Goal: Navigation & Orientation: Find specific page/section

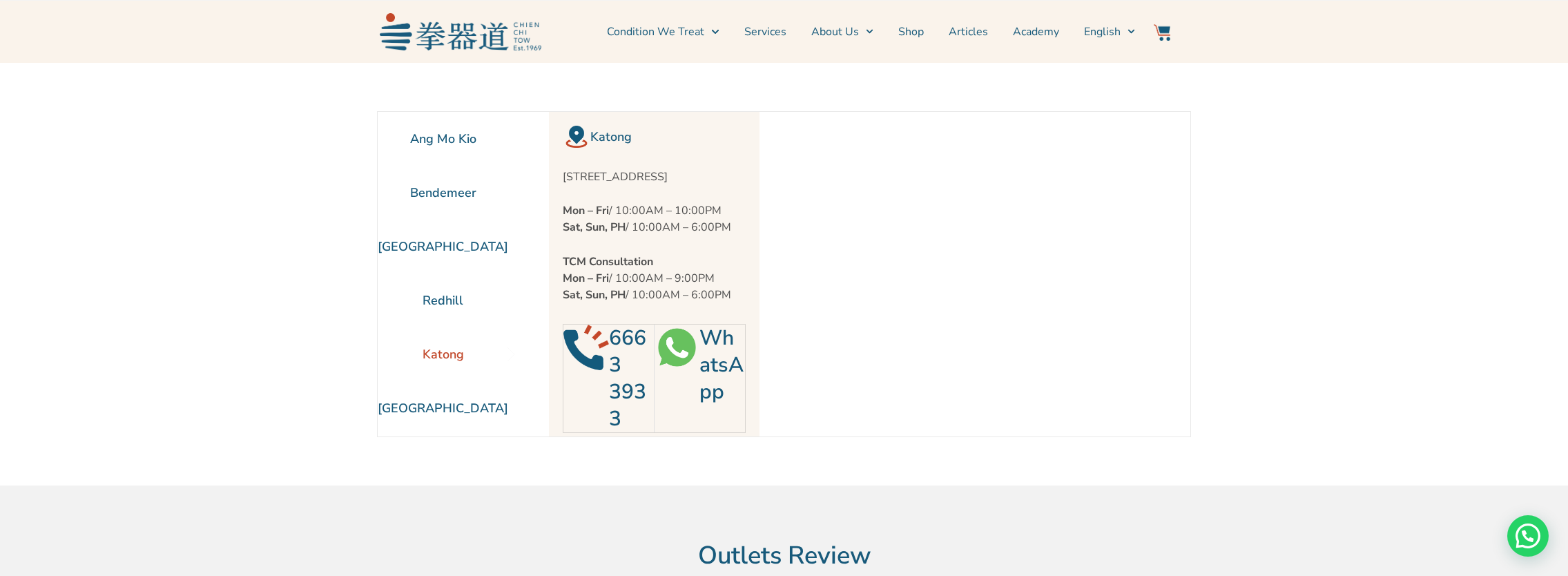
scroll to position [69, 0]
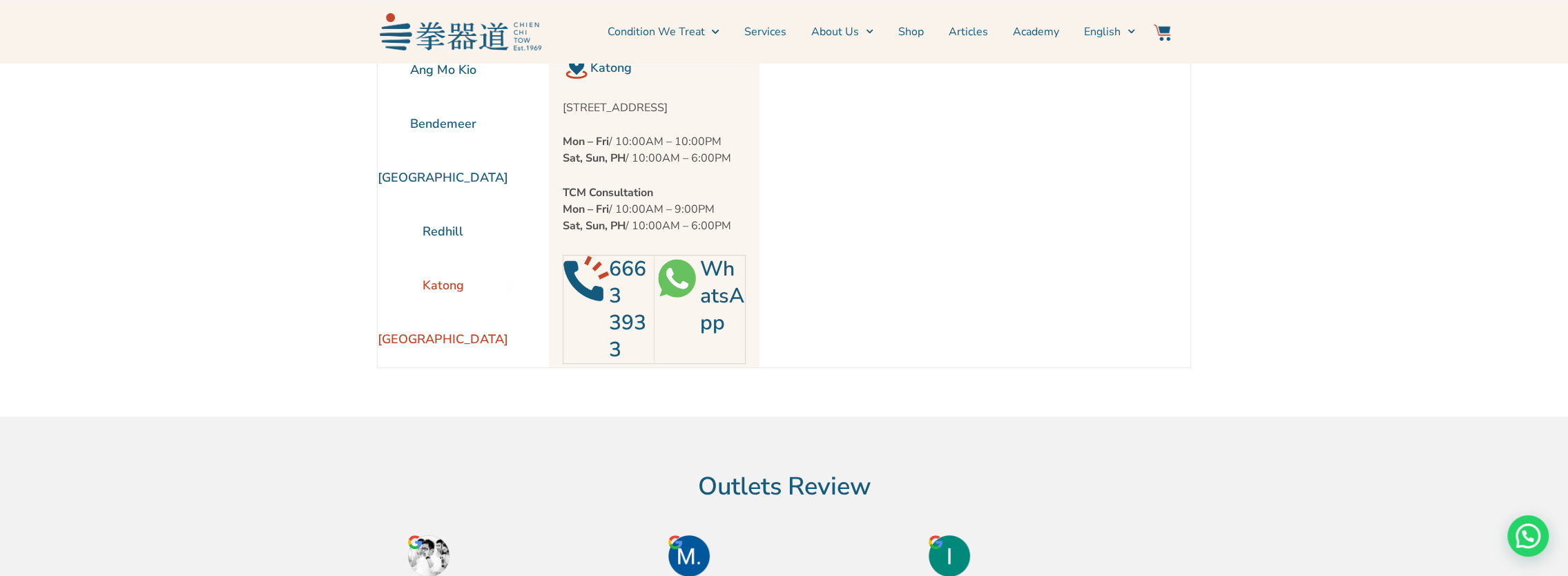
click at [439, 342] on li "[GEOGRAPHIC_DATA]" at bounding box center [443, 339] width 130 height 54
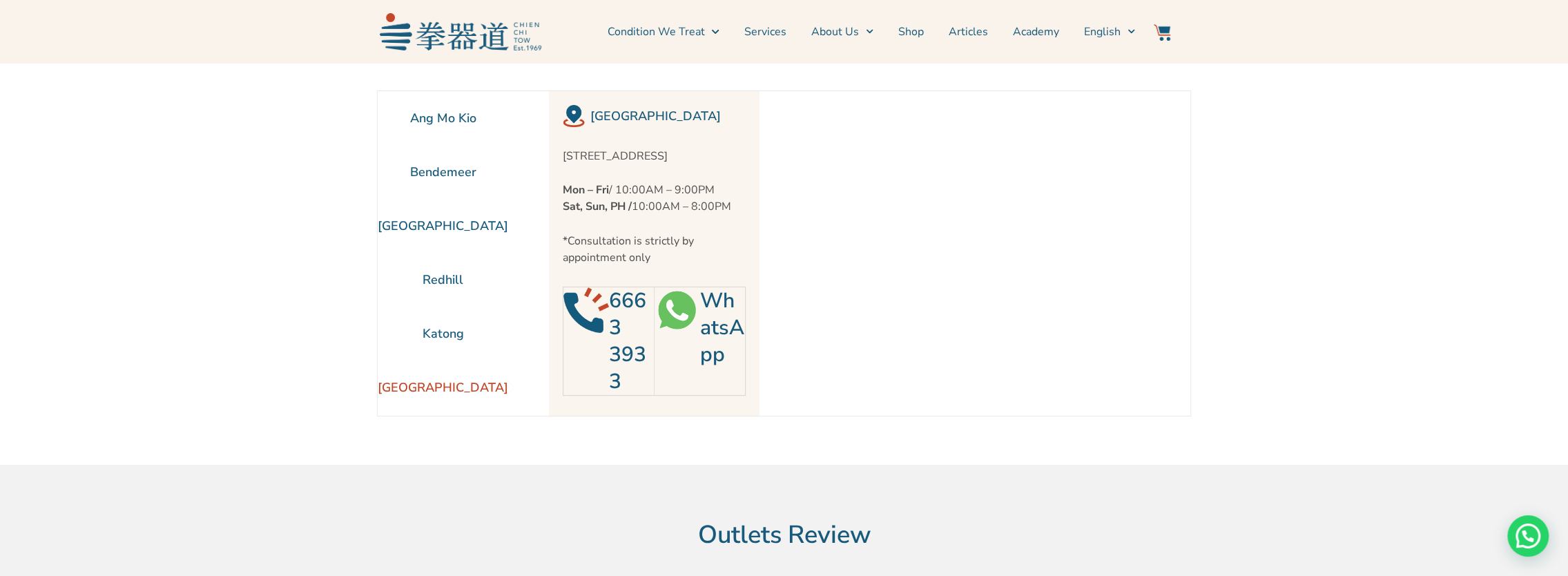
scroll to position [0, 0]
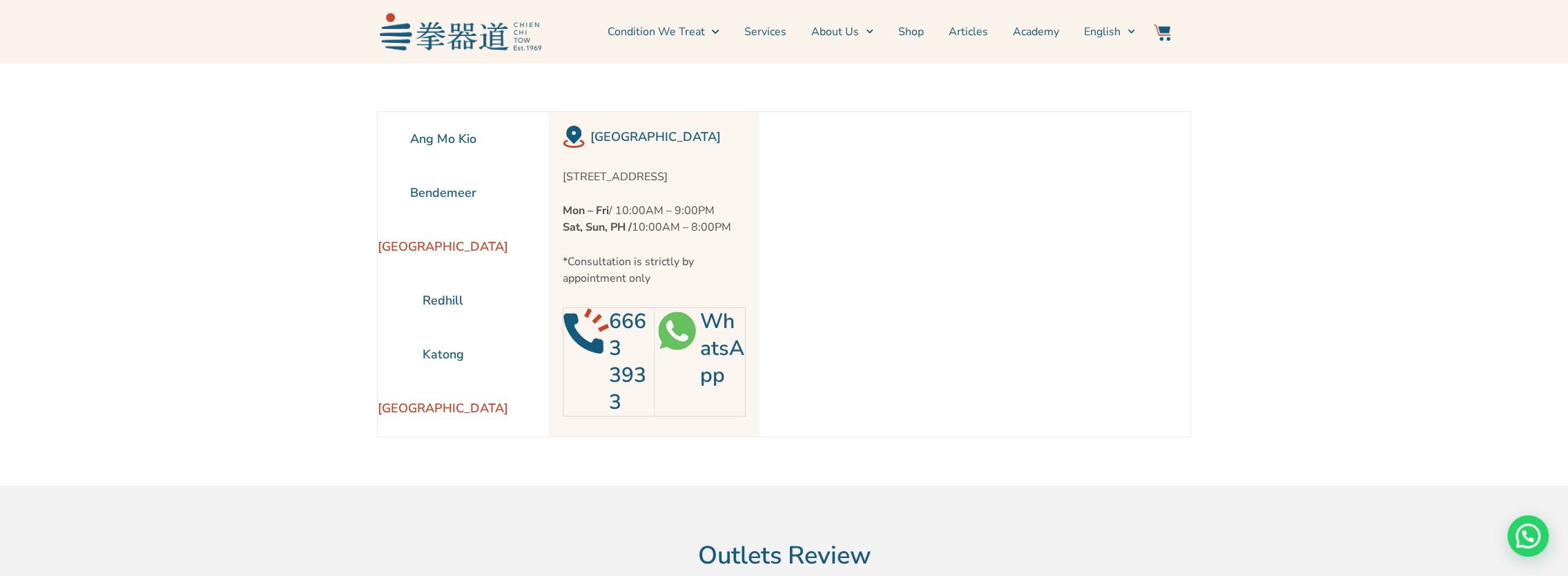
click at [437, 237] on li "[GEOGRAPHIC_DATA]" at bounding box center [443, 247] width 130 height 54
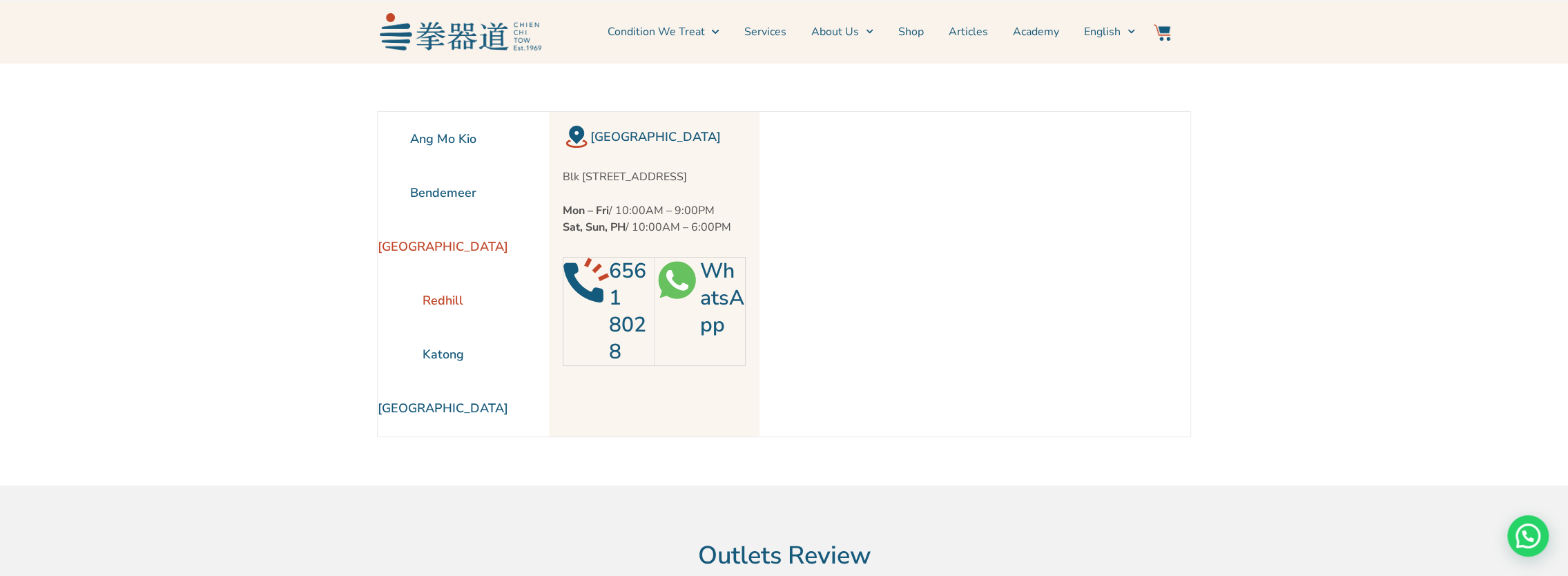
click at [436, 303] on li "Redhill" at bounding box center [443, 301] width 130 height 54
click at [445, 357] on li "Katong" at bounding box center [443, 355] width 130 height 54
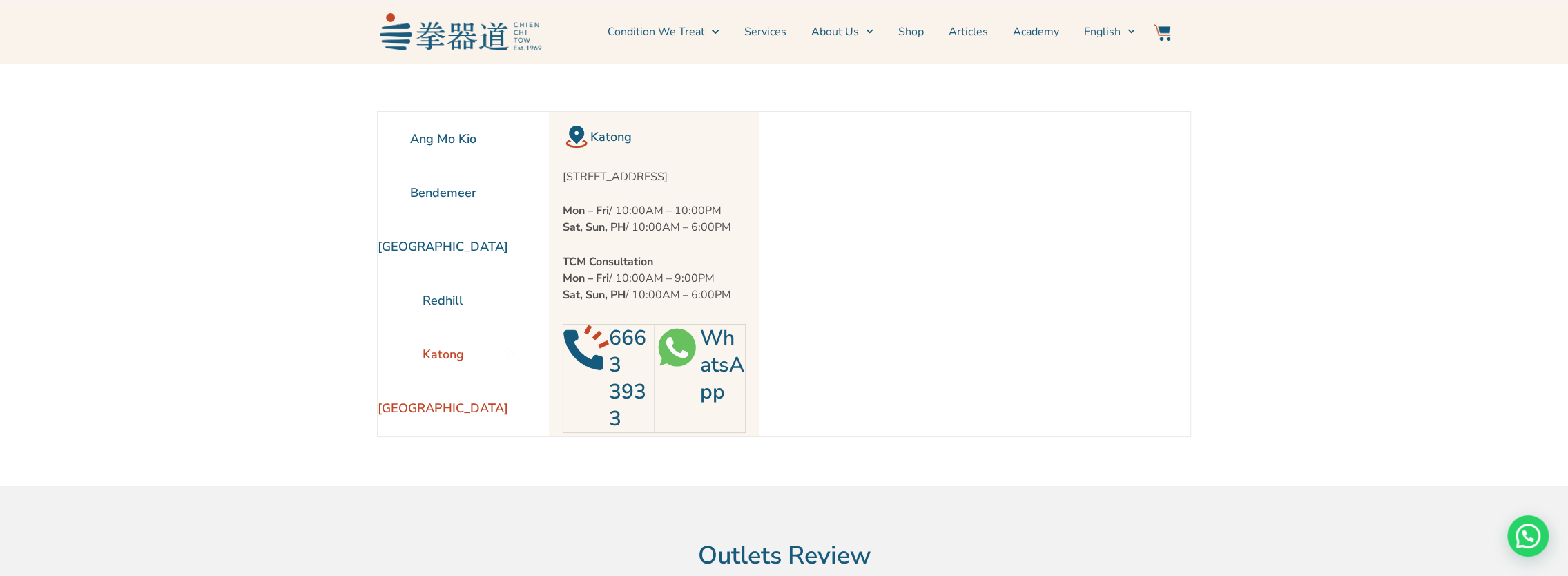
click at [438, 425] on li "[GEOGRAPHIC_DATA]" at bounding box center [443, 409] width 130 height 54
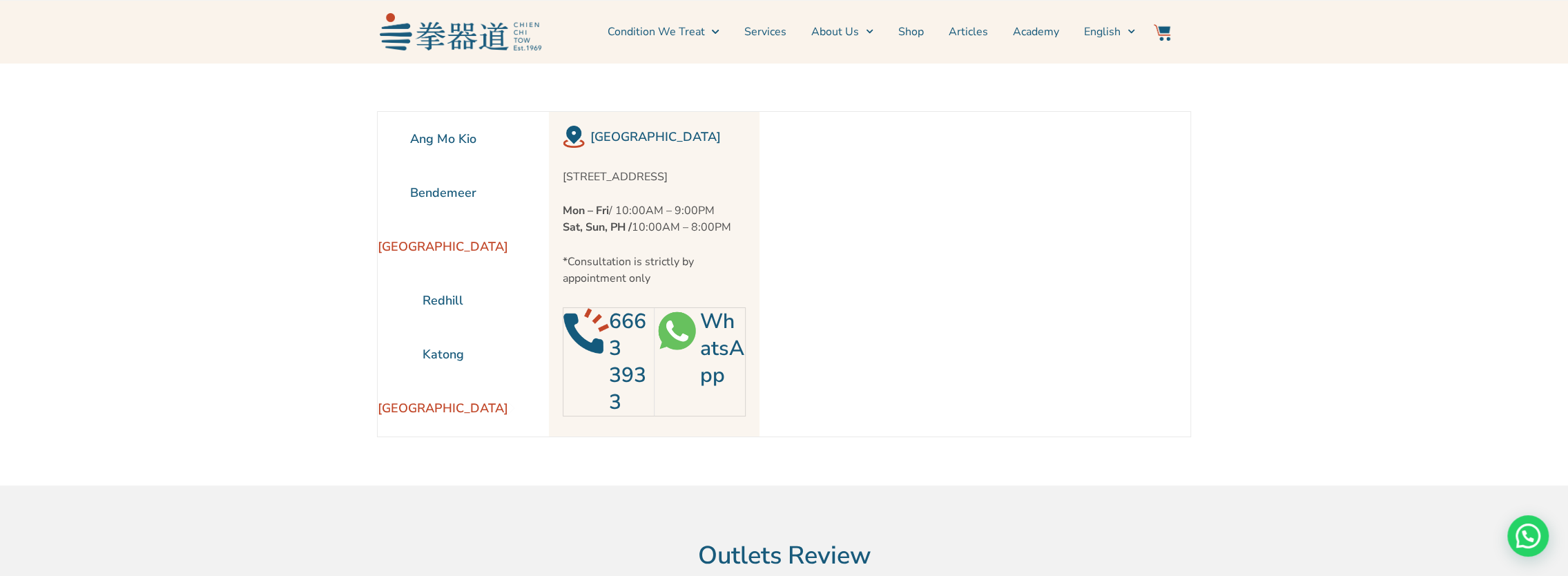
click at [455, 246] on li "[GEOGRAPHIC_DATA]" at bounding box center [443, 247] width 130 height 54
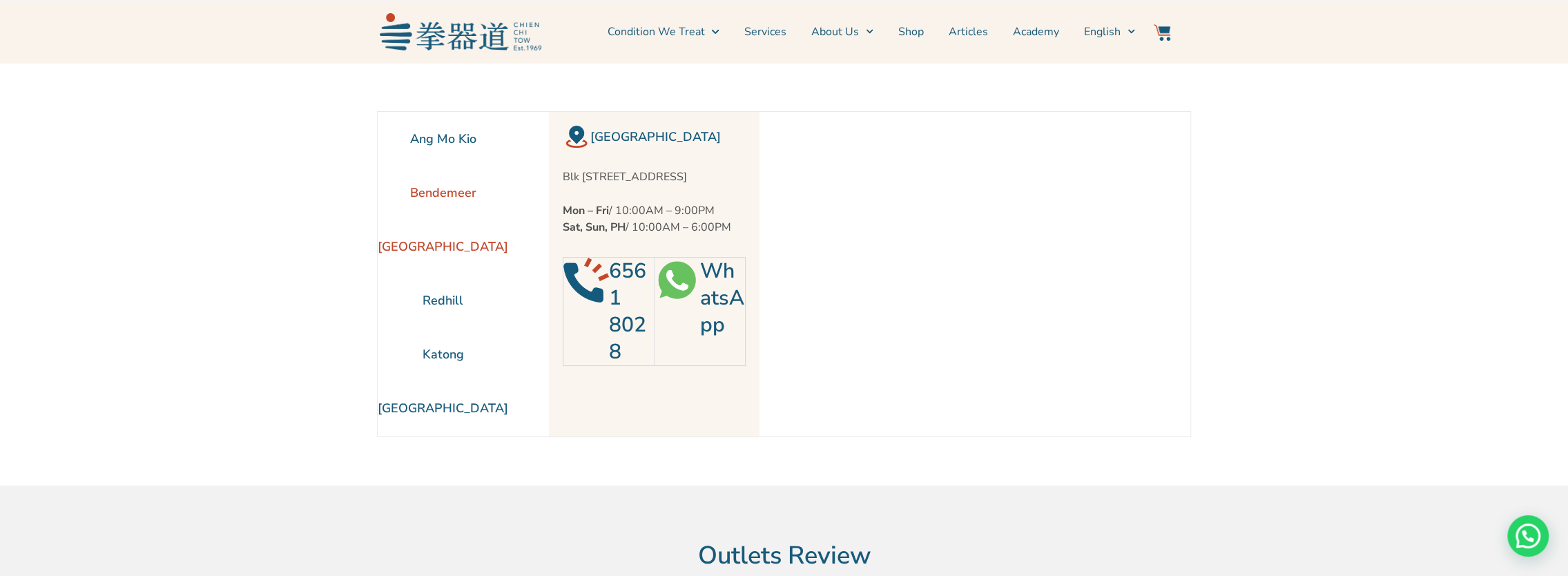
click at [451, 197] on li "Bendemeer" at bounding box center [443, 193] width 130 height 54
click at [448, 149] on li "Ang Mo Kio" at bounding box center [443, 139] width 130 height 54
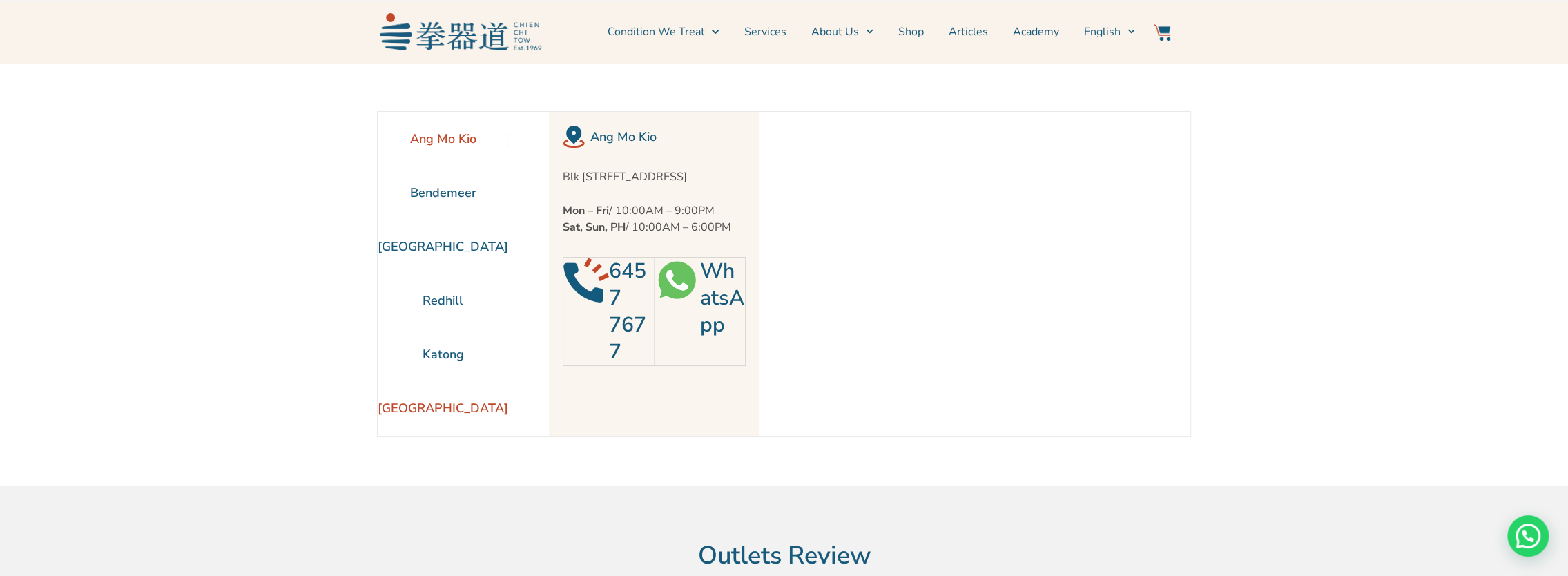
click at [452, 383] on li "[GEOGRAPHIC_DATA]" at bounding box center [443, 409] width 130 height 54
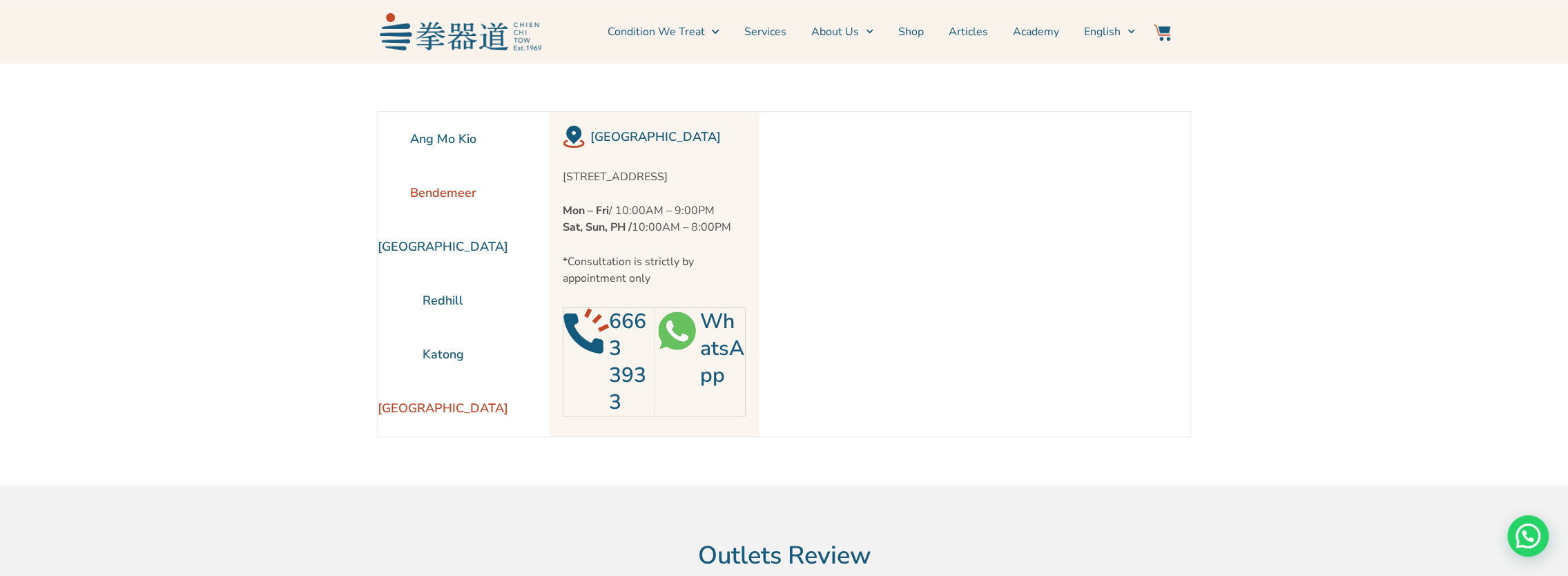
click at [449, 193] on li "Bendemeer" at bounding box center [443, 193] width 130 height 54
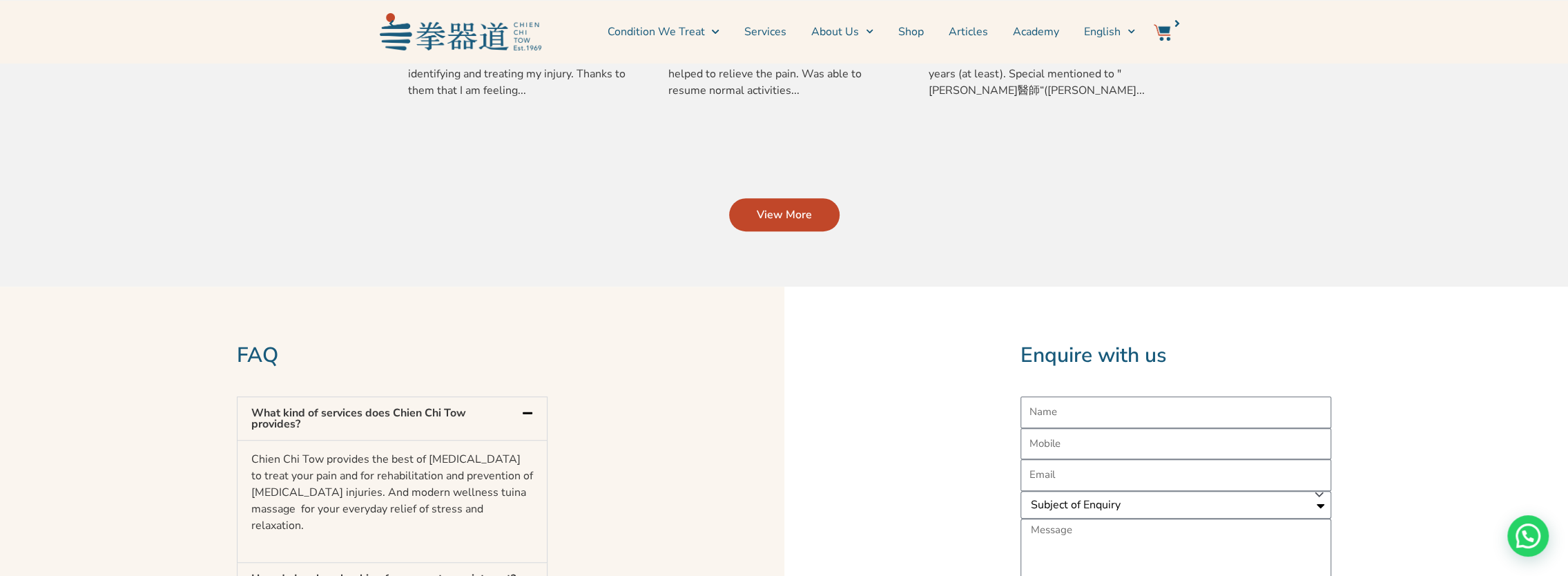
scroll to position [829, 0]
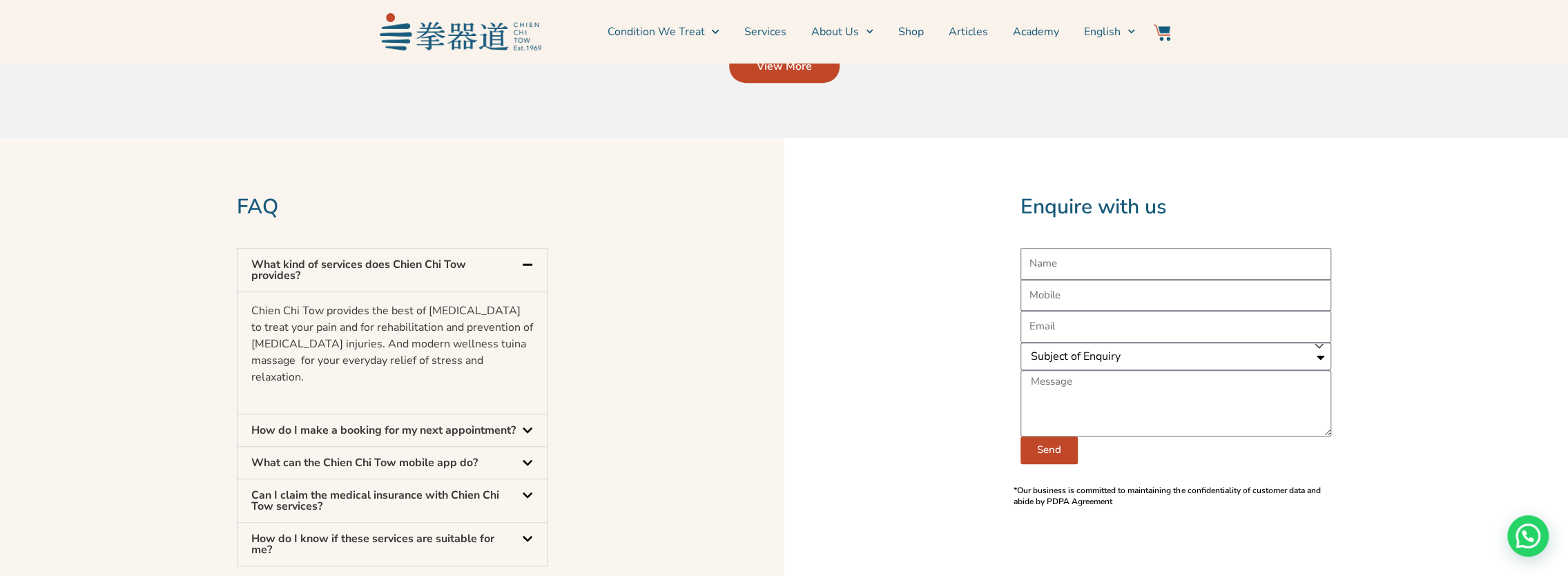
drag, startPoint x: 1177, startPoint y: 431, endPoint x: 409, endPoint y: 241, distance: 791.2
click at [409, 83] on div "View More" at bounding box center [784, 66] width 794 height 33
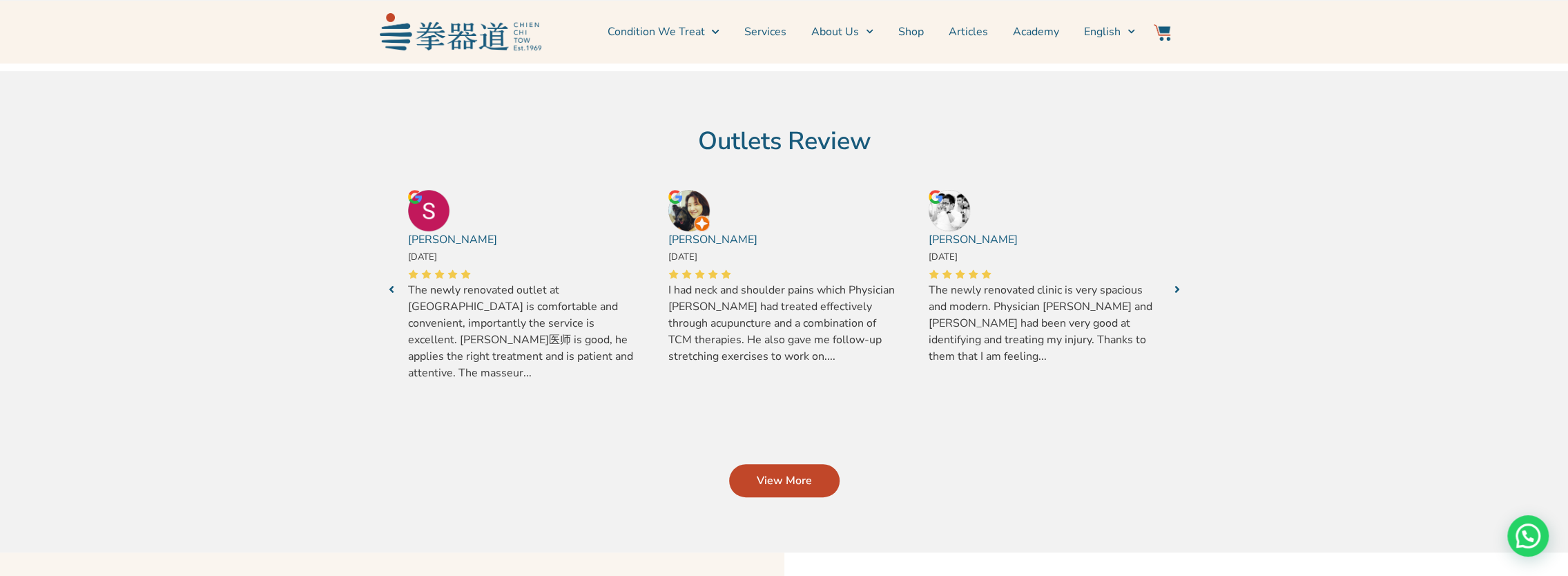
scroll to position [0, 0]
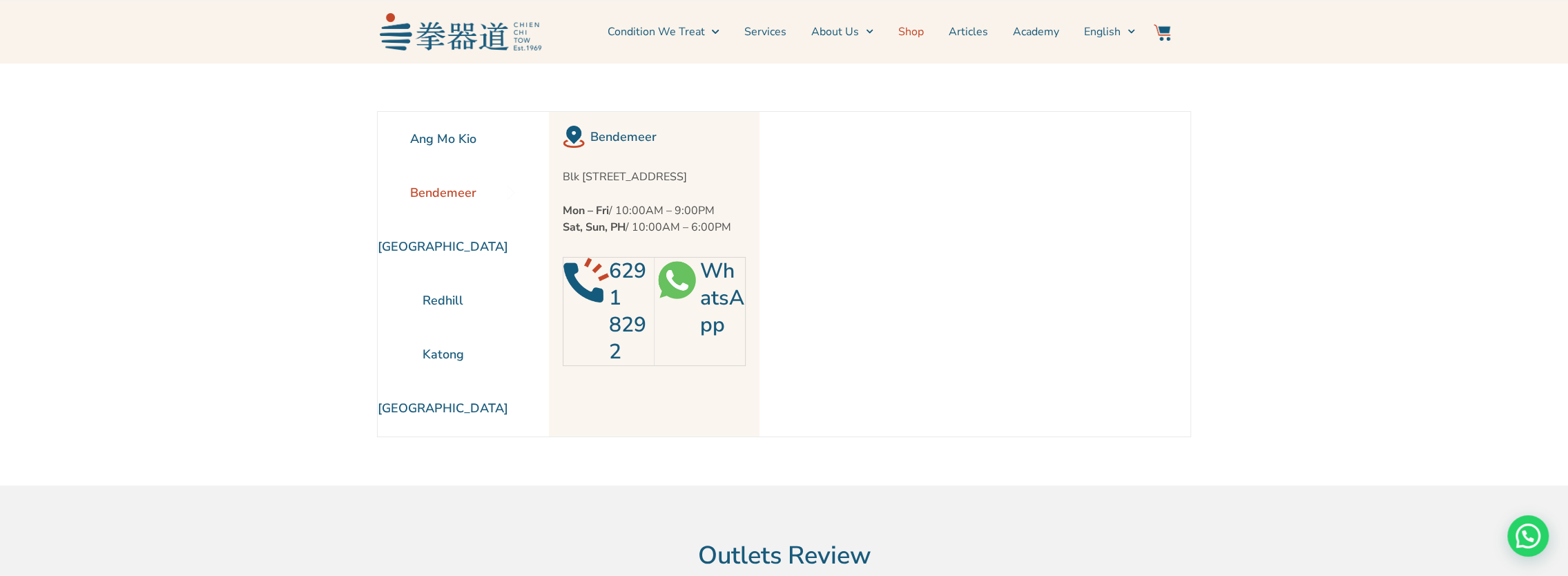
click at [914, 25] on link "Shop" at bounding box center [911, 31] width 25 height 34
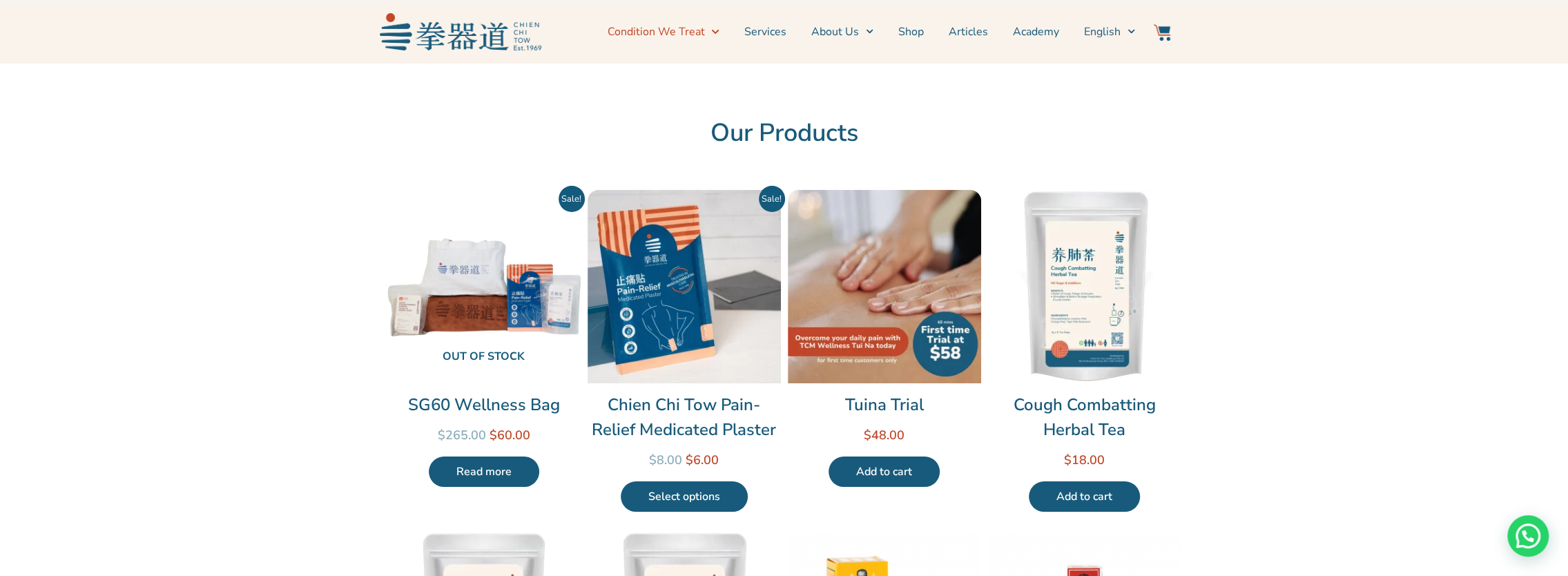
click at [718, 35] on span "Menu" at bounding box center [712, 31] width 15 height 21
click at [879, 33] on li "About Us News & Events Locate Us" at bounding box center [843, 31] width 87 height 34
click at [877, 32] on li "About Us News & Events Locate Us" at bounding box center [843, 31] width 87 height 34
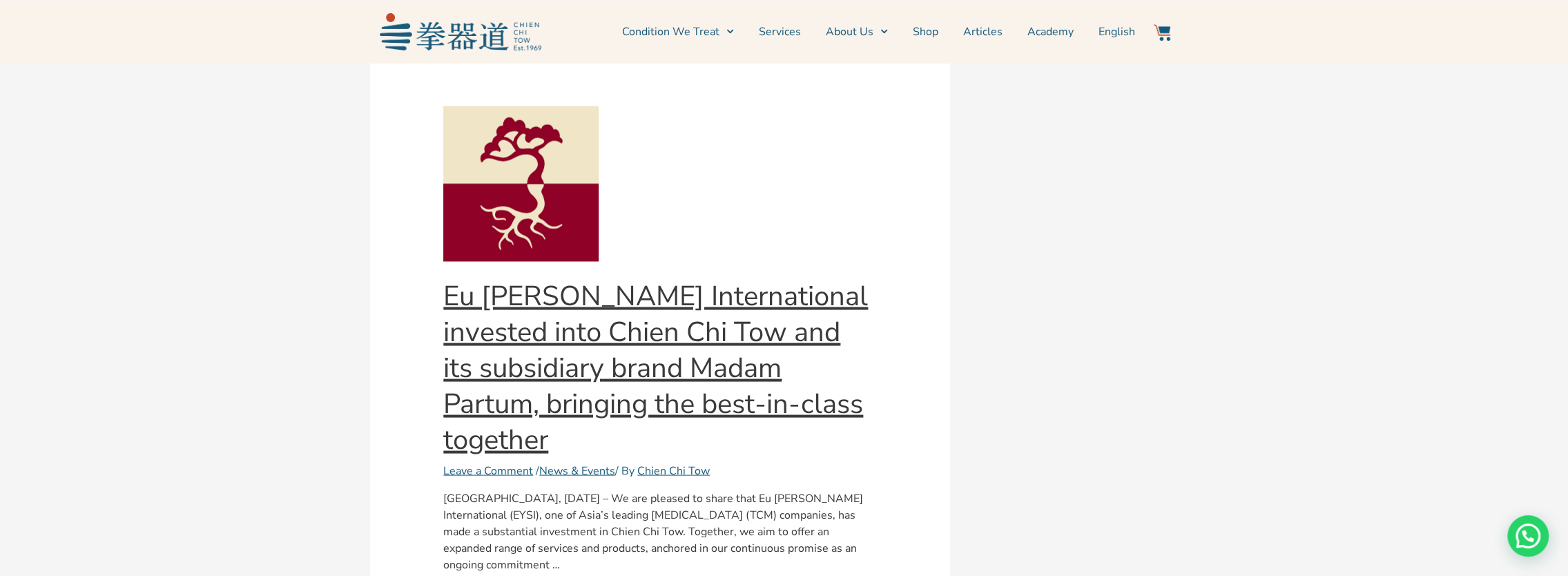
scroll to position [2349, 0]
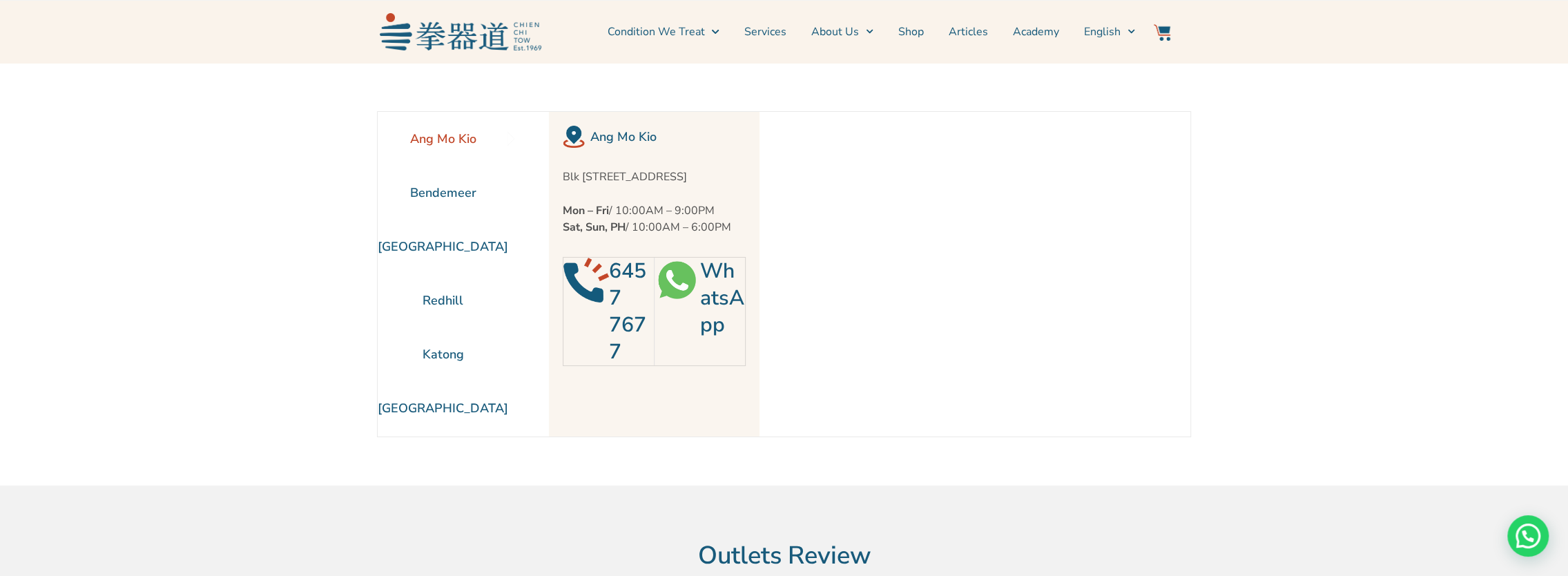
drag, startPoint x: 290, startPoint y: 518, endPoint x: 517, endPoint y: 519, distance: 227.0
click at [289, 486] on section "Ang Mo Kio Bendemeer [GEOGRAPHIC_DATA] [GEOGRAPHIC_DATA] [GEOGRAPHIC_DATA]" at bounding box center [784, 274] width 1568 height 423
